Goal: Task Accomplishment & Management: Manage account settings

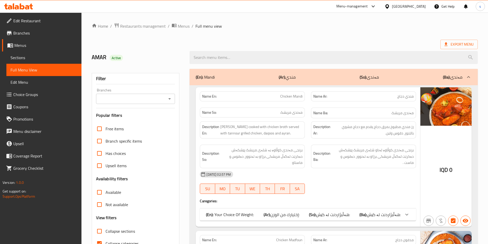
click at [27, 5] on icon at bounding box center [18, 6] width 29 height 6
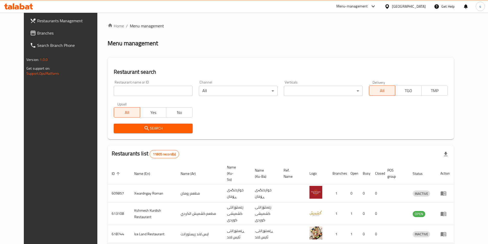
click at [130, 87] on input "search" at bounding box center [153, 91] width 79 height 10
paste input "780294"
type input "780294"
click at [42, 29] on link "Branches" at bounding box center [65, 33] width 79 height 12
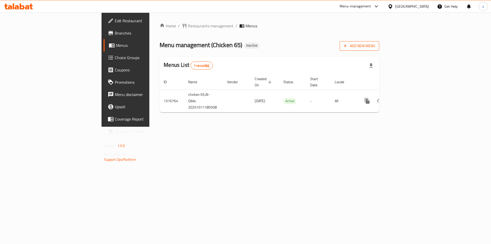
click at [380, 44] on button "Add New Menu" at bounding box center [360, 45] width 40 height 9
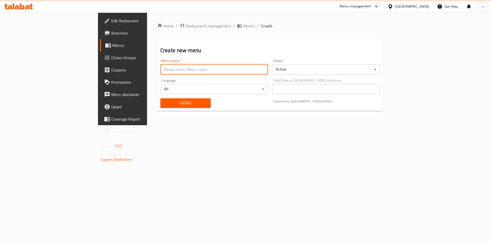
click at [163, 73] on input "text" at bounding box center [214, 69] width 108 height 10
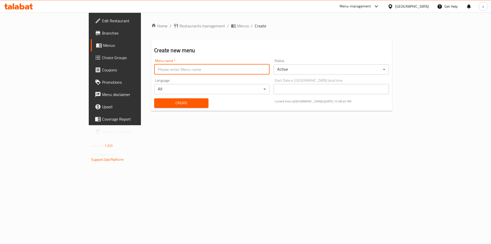
type input "ا"
type input "a"
type input "[PERSON_NAME]"
click at [154, 98] on button "Create" at bounding box center [181, 102] width 54 height 9
click at [103, 46] on span "Menus" at bounding box center [135, 45] width 64 height 6
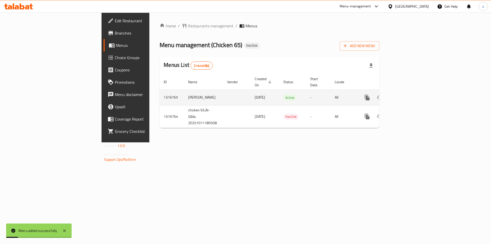
click at [408, 94] on icon "enhanced table" at bounding box center [404, 97] width 6 height 6
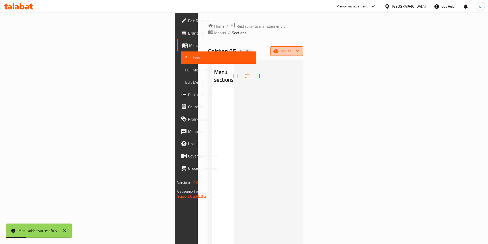
click at [278, 48] on icon "button" at bounding box center [275, 50] width 5 height 5
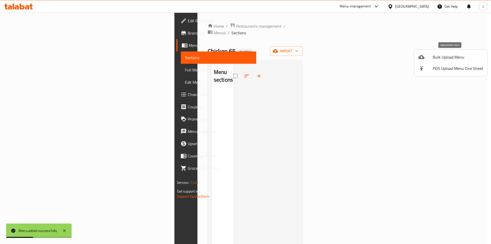
click at [445, 59] on span "Bulk Upload Menu" at bounding box center [458, 57] width 51 height 6
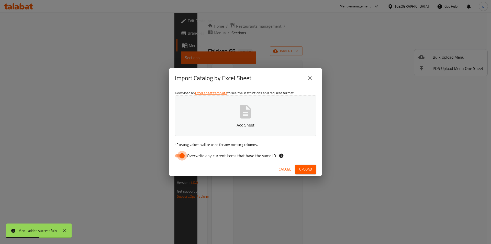
click at [178, 157] on input "Overwrite any current items that have the same ID." at bounding box center [182, 156] width 29 height 10
checkbox input "false"
click at [229, 113] on button "Add Sheet" at bounding box center [245, 115] width 141 height 40
click at [230, 117] on button "Add Sheet" at bounding box center [245, 115] width 141 height 40
click at [306, 167] on span "Upload" at bounding box center [305, 169] width 13 height 6
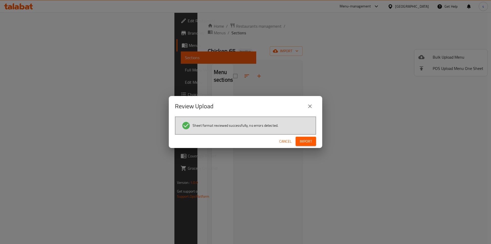
click at [306, 137] on button "Import" at bounding box center [306, 141] width 20 height 9
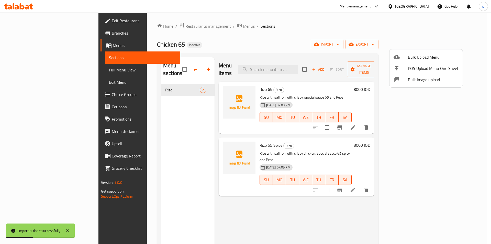
click at [191, 205] on div at bounding box center [245, 122] width 491 height 244
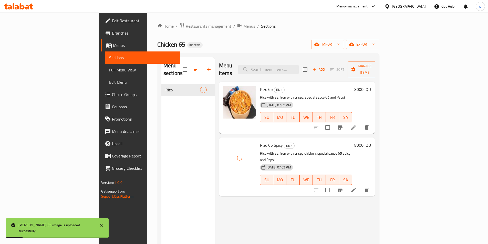
click at [243, 194] on div "Menu items Add Sort Manage items [PERSON_NAME] 65 [PERSON_NAME] with saffron wi…" at bounding box center [295, 179] width 160 height 244
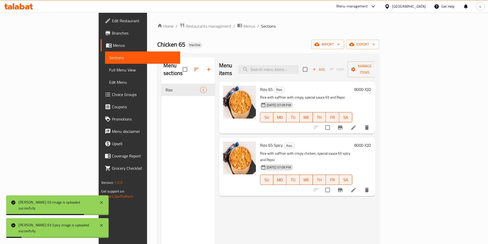
click at [109, 73] on span "Full Menu View" at bounding box center [142, 70] width 67 height 6
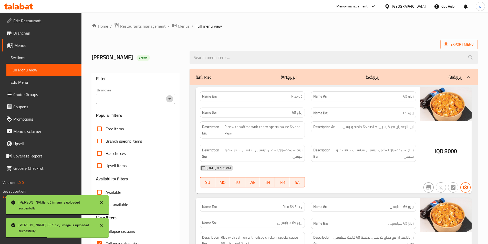
click at [169, 99] on icon "Open" at bounding box center [169, 99] width 6 height 6
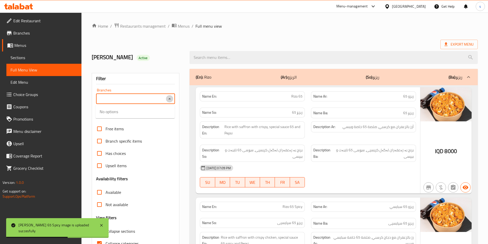
click at [168, 101] on icon "Close" at bounding box center [169, 99] width 6 height 6
click at [169, 99] on icon "Open" at bounding box center [169, 98] width 3 height 1
click at [165, 120] on li "Chicken 65, Al-Qibla" at bounding box center [134, 120] width 79 height 9
type input "Chicken 65, Al-Qibla"
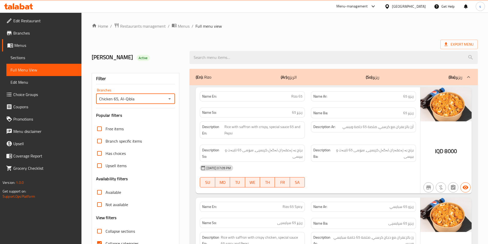
scroll to position [14, 0]
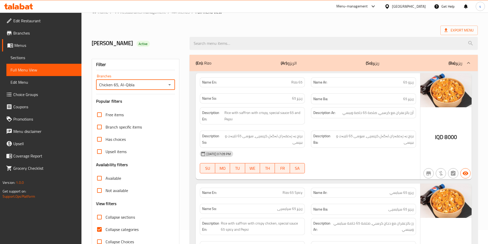
click at [103, 230] on input "Collapse categories" at bounding box center [99, 229] width 12 height 12
checkbox input "false"
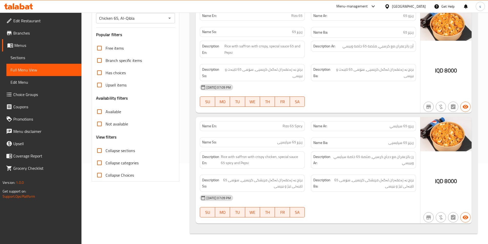
scroll to position [59, 0]
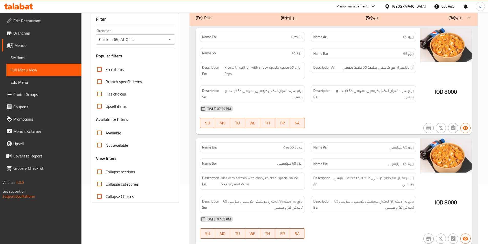
click at [47, 56] on span "Sections" at bounding box center [43, 58] width 67 height 6
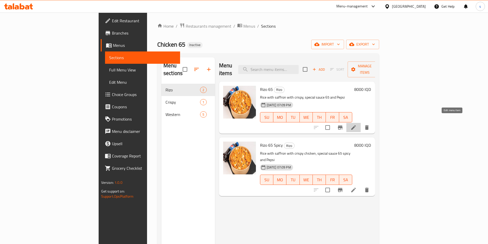
click at [356, 125] on icon at bounding box center [353, 127] width 5 height 5
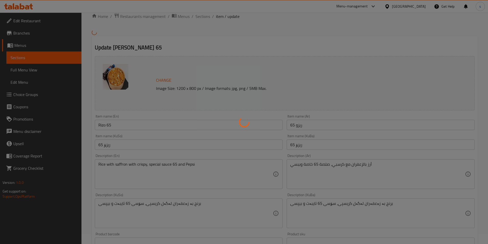
scroll to position [30, 0]
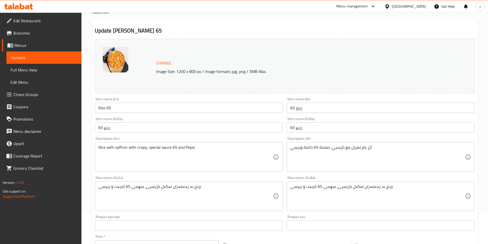
click at [110, 146] on div "Home / Restaurants management / Menus / Sections / item / update [PERSON_NAME] …" at bounding box center [285, 190] width 386 height 395
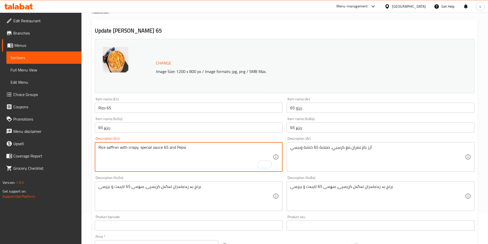
type textarea "Rice saffron with crispy, special sauce 65 and Pepsi"
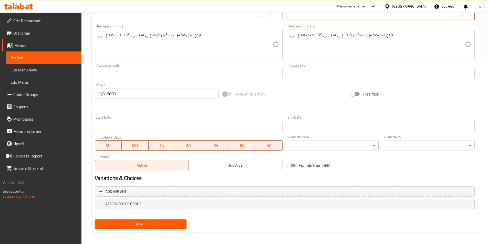
scroll to position [184, 0]
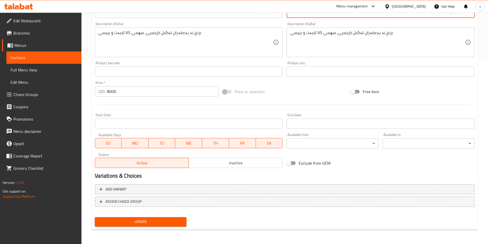
click at [148, 223] on span "Update" at bounding box center [141, 222] width 84 height 6
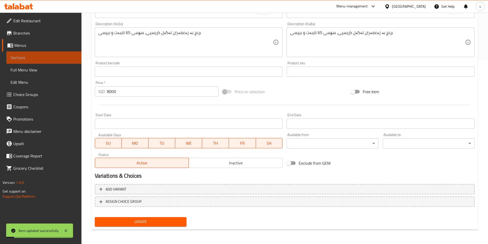
click at [27, 57] on span "Sections" at bounding box center [43, 58] width 67 height 6
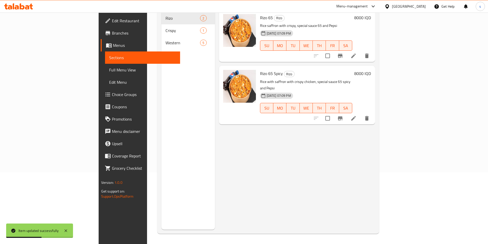
scroll to position [37, 0]
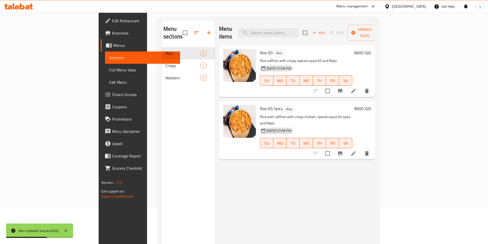
click at [360, 149] on li at bounding box center [353, 153] width 14 height 9
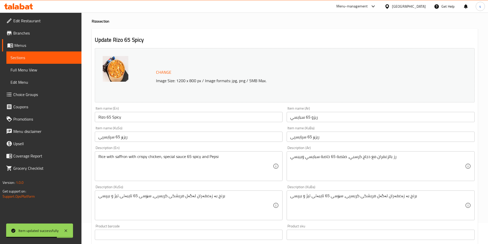
scroll to position [28, 0]
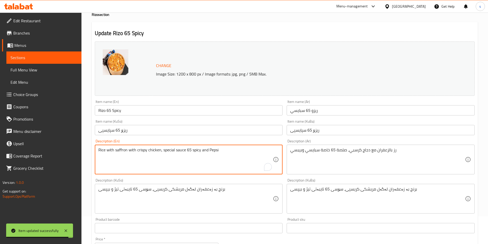
click at [111, 153] on textarea "Rice with saffron with crispy chicken, special sauce 65 spicy and Pepsi" at bounding box center [185, 159] width 175 height 24
click at [103, 151] on textarea "Rice saffron with crispy chicken, special sauce 65 spicy and Pepsi" at bounding box center [185, 159] width 175 height 24
click at [103, 150] on textarea "Rice saffron with crispy chicken, special sauce 65 spicy and Pepsi" at bounding box center [185, 159] width 175 height 24
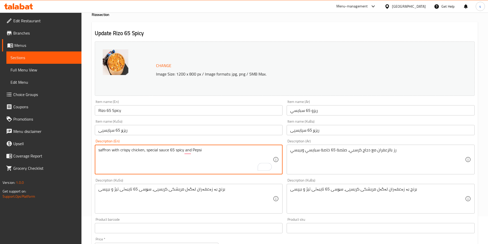
click at [110, 150] on textarea "saffron with crispy chicken, special sauce 65 spicy and Pepsi" at bounding box center [185, 159] width 175 height 24
paste textarea "Rice"
click at [111, 150] on textarea "saffronRice with crispy chicken, special sauce 65 spicy and Pepsi" at bounding box center [185, 159] width 175 height 24
click at [120, 152] on textarea "saffron Rice with crispy chicken, special sauce 65 spicy and Pepsi" at bounding box center [185, 159] width 175 height 24
click at [111, 149] on textarea "Saffron Rice with crispy chicken, special sauce 65 spicy and Pepsi" at bounding box center [185, 159] width 175 height 24
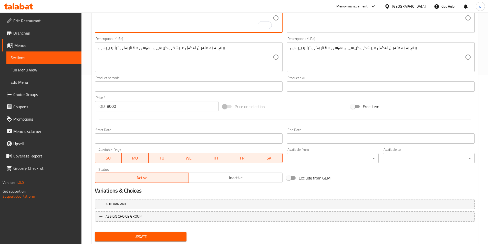
scroll to position [184, 0]
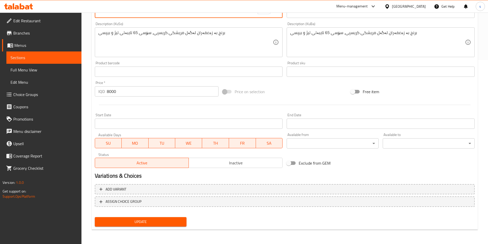
type textarea "Saffron rice with crispy chicken, special sauce 65 spicy and Pepsi"
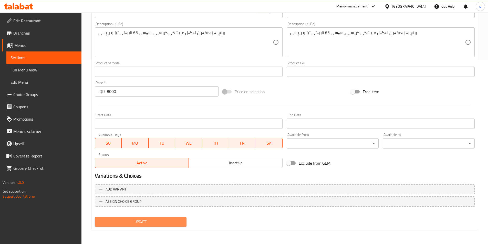
click at [173, 221] on span "Update" at bounding box center [141, 222] width 84 height 6
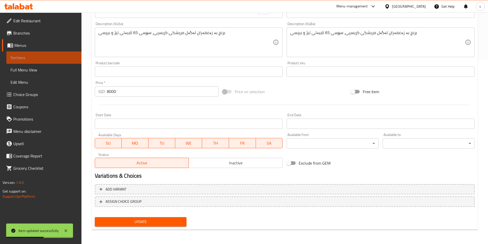
click at [21, 60] on span "Sections" at bounding box center [43, 58] width 67 height 6
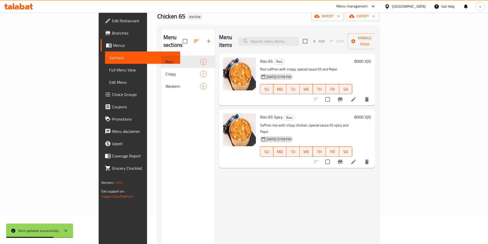
scroll to position [27, 0]
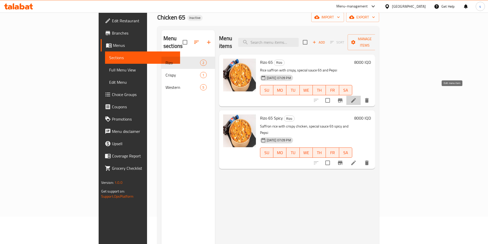
click at [356, 97] on icon at bounding box center [353, 100] width 6 height 6
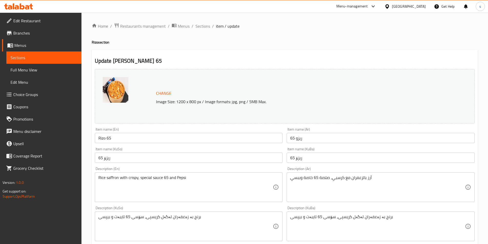
scroll to position [16, 0]
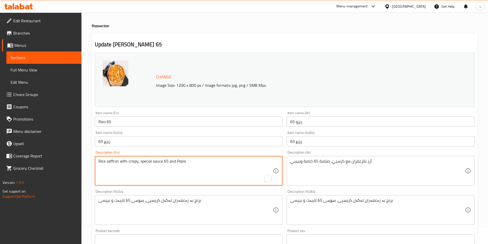
click at [102, 163] on textarea "Rice saffron with crispy, special sauce 65 and Pepsi" at bounding box center [185, 171] width 175 height 24
click at [111, 163] on textarea "saffron with crispy, special sauce 65 and Pepsi" at bounding box center [185, 171] width 175 height 24
paste textarea "Rice"
click at [113, 161] on textarea "saffron Rice with crispy, special sauce 65 and Pepsi" at bounding box center [185, 171] width 175 height 24
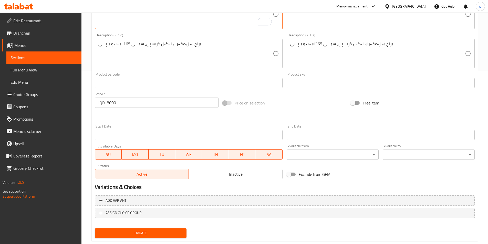
scroll to position [184, 0]
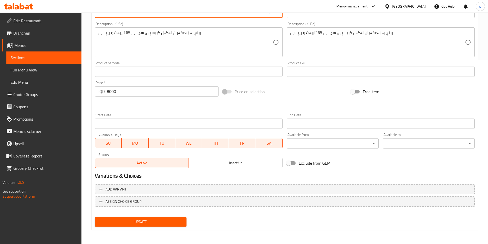
type textarea "Saffron rice with crispy, special sauce 65 and Pepsi"
click at [126, 220] on span "Update" at bounding box center [141, 222] width 84 height 6
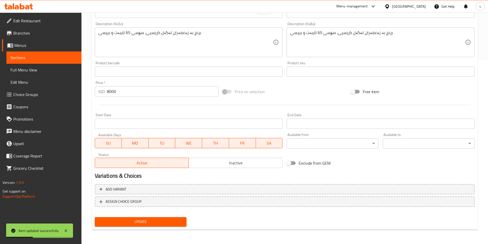
click at [27, 55] on span "Sections" at bounding box center [43, 58] width 67 height 6
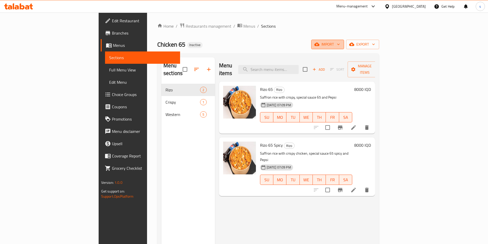
click at [340, 42] on span "import" at bounding box center [327, 44] width 25 height 6
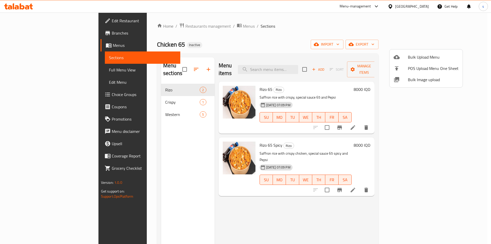
click at [421, 60] on span "Bulk Upload Menu" at bounding box center [433, 57] width 51 height 6
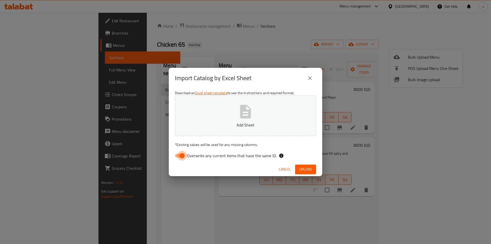
click at [180, 156] on input "Overwrite any current items that have the same ID." at bounding box center [182, 156] width 29 height 10
checkbox input "false"
click at [258, 99] on button "Add Sheet" at bounding box center [245, 115] width 141 height 40
click at [301, 170] on span "Upload" at bounding box center [305, 169] width 13 height 6
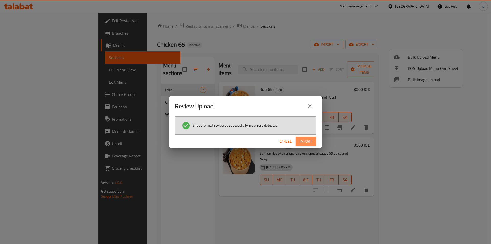
click at [303, 142] on span "Import" at bounding box center [306, 141] width 12 height 6
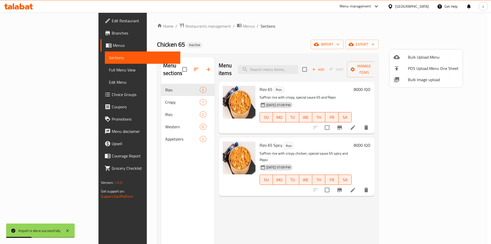
click at [114, 109] on div at bounding box center [245, 122] width 491 height 244
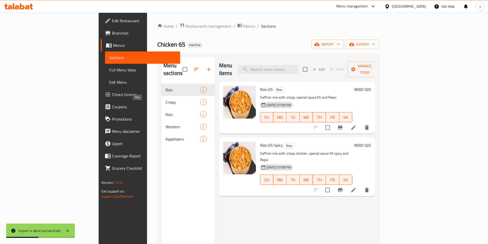
click at [165, 111] on span "Rizo" at bounding box center [182, 114] width 35 height 6
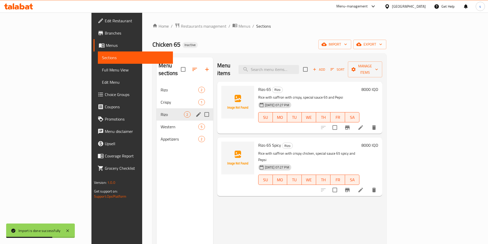
click at [201, 109] on input "Menu sections" at bounding box center [206, 114] width 11 height 11
checkbox input "true"
click at [188, 66] on icon "button" at bounding box center [191, 69] width 6 height 6
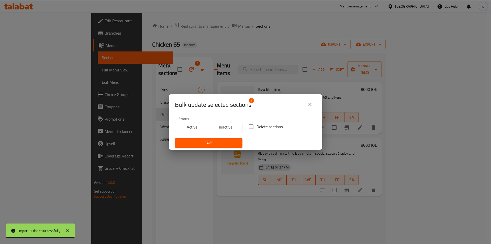
click at [249, 125] on input "Delete sections" at bounding box center [251, 126] width 11 height 11
checkbox input "true"
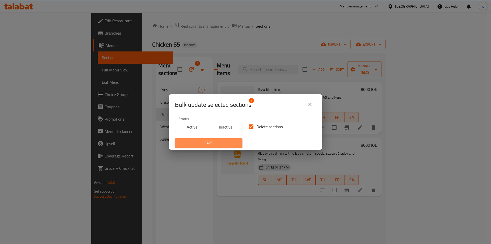
click at [219, 143] on span "Save" at bounding box center [208, 143] width 59 height 6
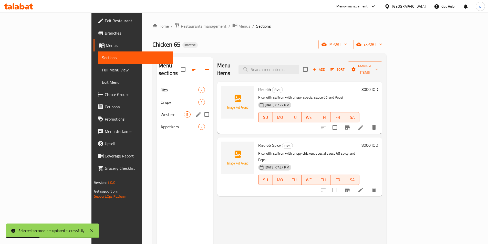
drag, startPoint x: 127, startPoint y: 121, endPoint x: 128, endPoint y: 112, distance: 9.3
click at [156, 112] on div "[PERSON_NAME] 2 Crispy 1 Western 5 Appetizers 2" at bounding box center [184, 108] width 56 height 49
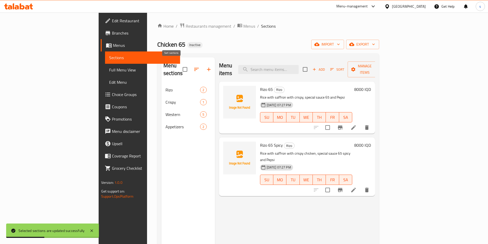
click at [193, 68] on icon "button" at bounding box center [196, 69] width 6 height 6
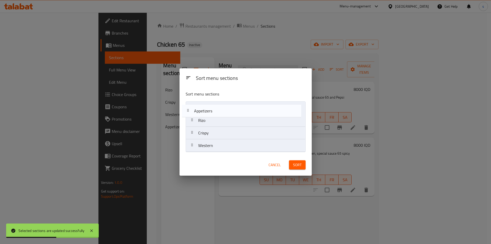
drag, startPoint x: 226, startPoint y: 148, endPoint x: 222, endPoint y: 111, distance: 37.3
click at [222, 111] on nav "[PERSON_NAME] Crispy Western Appetizers" at bounding box center [246, 126] width 120 height 51
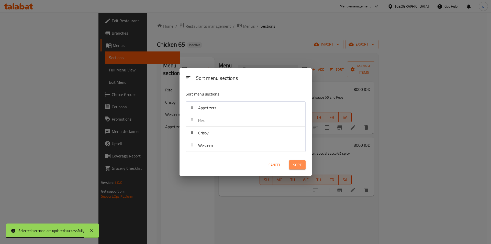
click at [297, 163] on span "Sort" at bounding box center [297, 165] width 8 height 6
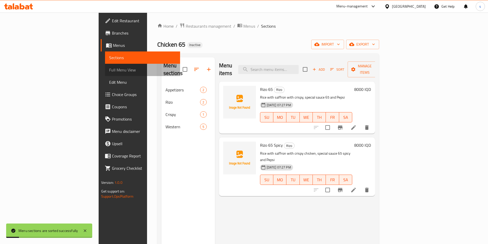
click at [109, 72] on span "Full Menu View" at bounding box center [142, 70] width 67 height 6
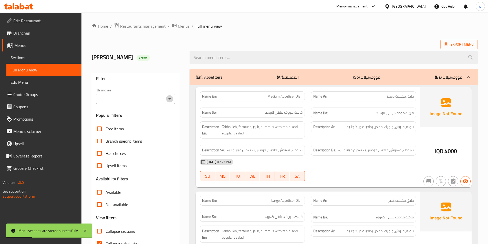
click at [169, 98] on icon "Open" at bounding box center [169, 99] width 6 height 6
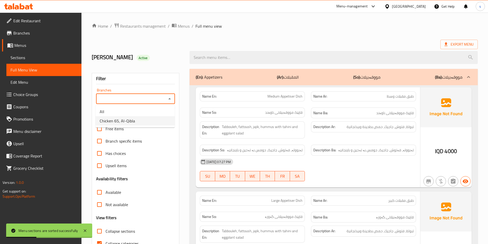
click at [161, 119] on li "Chicken 65, Al-Qibla" at bounding box center [134, 120] width 79 height 9
type input "Chicken 65, Al-Qibla"
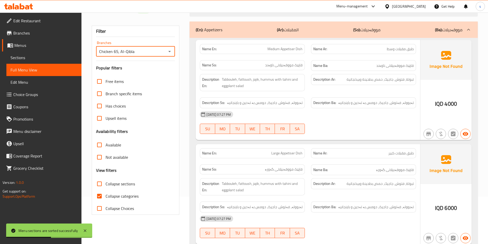
scroll to position [96, 0]
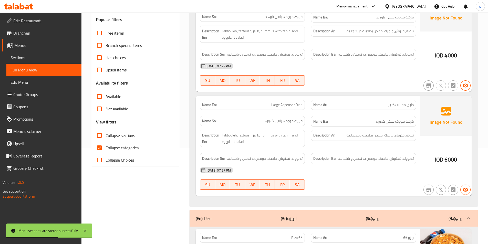
click at [101, 138] on input "Collapse sections" at bounding box center [99, 135] width 12 height 12
checkbox input "true"
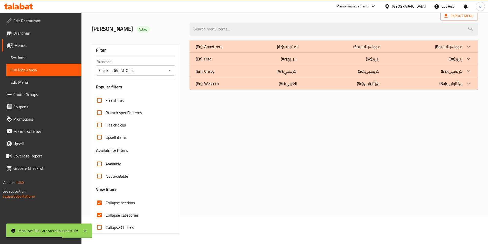
scroll to position [28, 0]
click at [99, 149] on h3 "Availability filters" at bounding box center [112, 150] width 32 height 6
click at [98, 214] on input "Collapse categories" at bounding box center [99, 215] width 12 height 12
checkbox input "false"
click at [224, 57] on div "(En): [PERSON_NAME] (Ar): الريزو (So): ریزۆ (Ba): ریزۆ" at bounding box center [329, 59] width 266 height 6
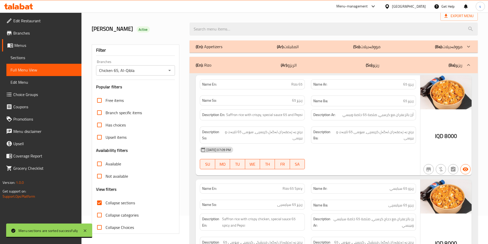
click at [232, 44] on div "(En): Appetizers (Ar): المقبلات (So): مووقەبیلات (Ba): مووقەبیلات" at bounding box center [329, 47] width 266 height 6
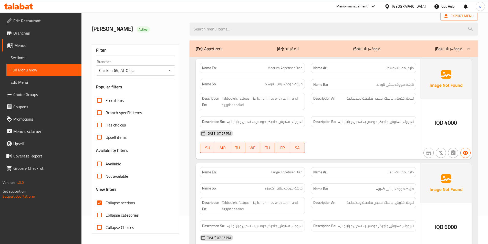
click at [35, 60] on span "Sections" at bounding box center [43, 58] width 67 height 6
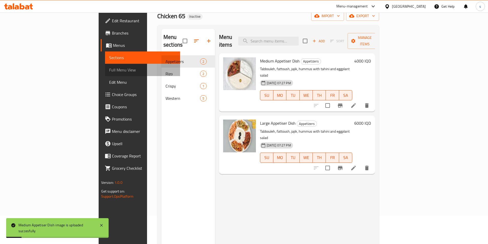
click at [109, 69] on span "Full Menu View" at bounding box center [142, 70] width 67 height 6
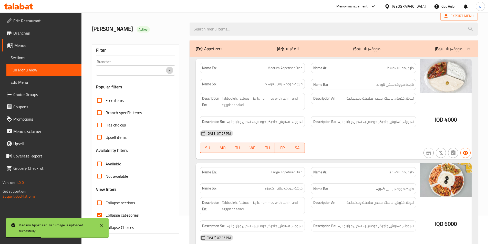
click at [167, 69] on icon "Open" at bounding box center [169, 70] width 6 height 6
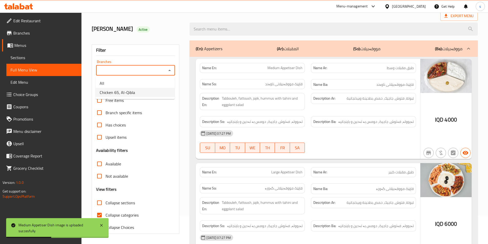
click at [161, 93] on li "Chicken 65, Al-Qibla" at bounding box center [134, 92] width 79 height 9
type input "Chicken 65, Al-Qibla"
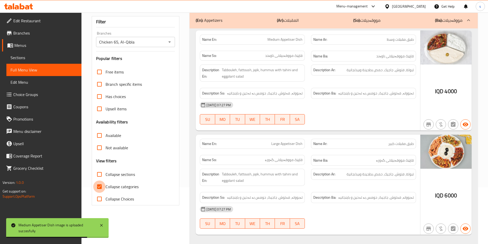
click at [102, 188] on input "Collapse categories" at bounding box center [99, 186] width 12 height 12
checkbox input "false"
click at [101, 176] on input "Collapse sections" at bounding box center [99, 174] width 12 height 12
checkbox input "true"
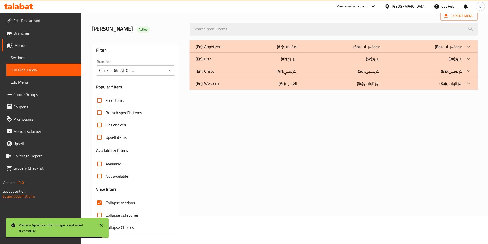
scroll to position [28, 0]
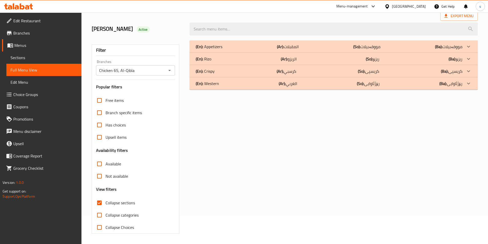
click at [229, 55] on div "(En): [PERSON_NAME] (Ar): الريزو (So): ریزۆ (Ba): ریزۆ" at bounding box center [333, 59] width 288 height 12
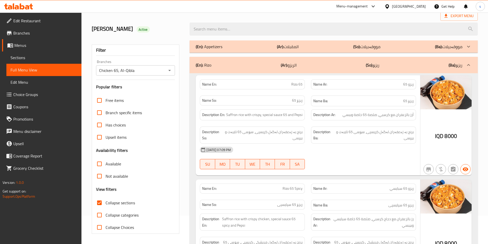
click at [231, 47] on div "(En): Appetizers (Ar): المقبلات (So): مووقەبیلات (Ba): مووقەبیلات" at bounding box center [329, 47] width 266 height 6
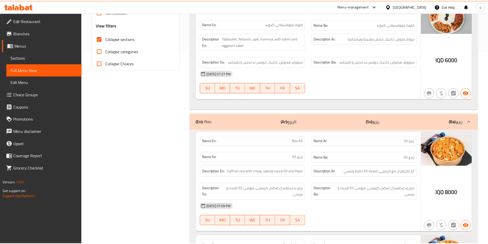
scroll to position [340, 0]
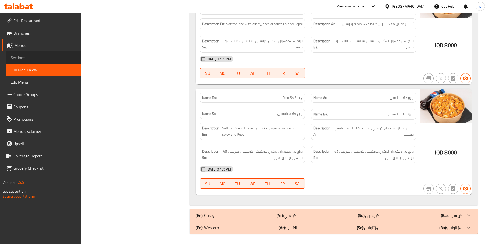
click at [32, 59] on span "Sections" at bounding box center [43, 58] width 67 height 6
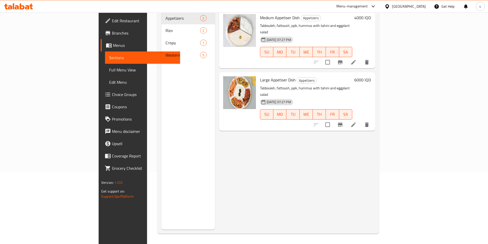
scroll to position [6, 0]
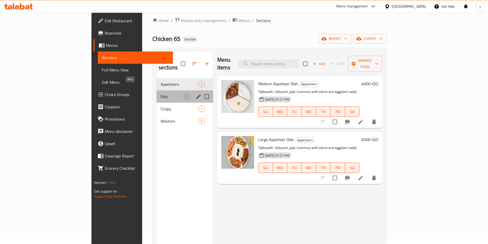
click at [160, 93] on span "Rizo" at bounding box center [171, 96] width 23 height 6
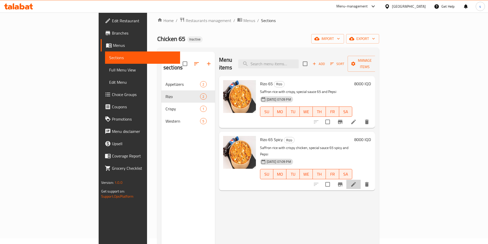
click at [360, 180] on li at bounding box center [353, 184] width 14 height 9
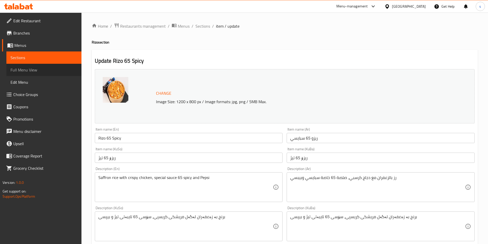
click at [33, 67] on span "Full Menu View" at bounding box center [43, 70] width 67 height 6
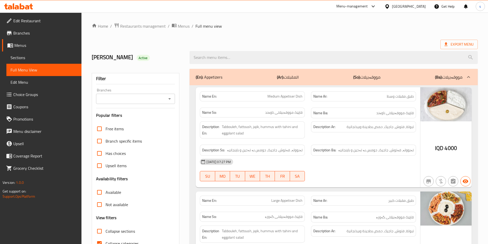
click at [171, 99] on icon "Open" at bounding box center [169, 99] width 6 height 6
click at [161, 123] on li "Chicken 65, Al-Qibla" at bounding box center [134, 120] width 79 height 9
type input "Chicken 65, Al-Qibla"
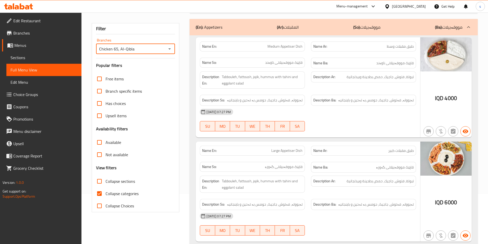
click at [102, 182] on input "Collapse sections" at bounding box center [99, 181] width 12 height 12
checkbox input "true"
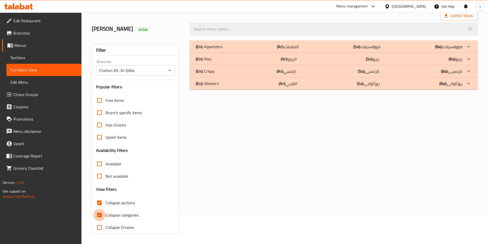
scroll to position [28, 0]
click at [99, 193] on div "Free items Branch specific items Has choices Upsell items Availability filters …" at bounding box center [135, 163] width 79 height 139
click at [100, 212] on input "Collapse categories" at bounding box center [99, 215] width 12 height 12
checkbox input "false"
click at [206, 61] on p "(En): [PERSON_NAME]" at bounding box center [204, 59] width 16 height 6
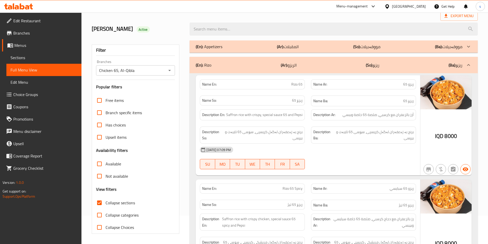
click at [213, 48] on p "(En): Appetizers" at bounding box center [209, 47] width 27 height 6
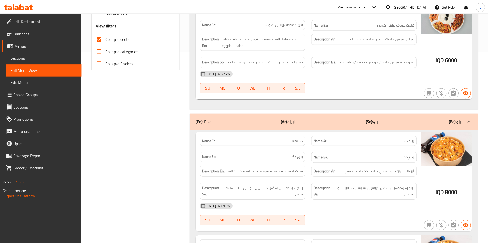
scroll to position [340, 0]
